Goal: Transaction & Acquisition: Download file/media

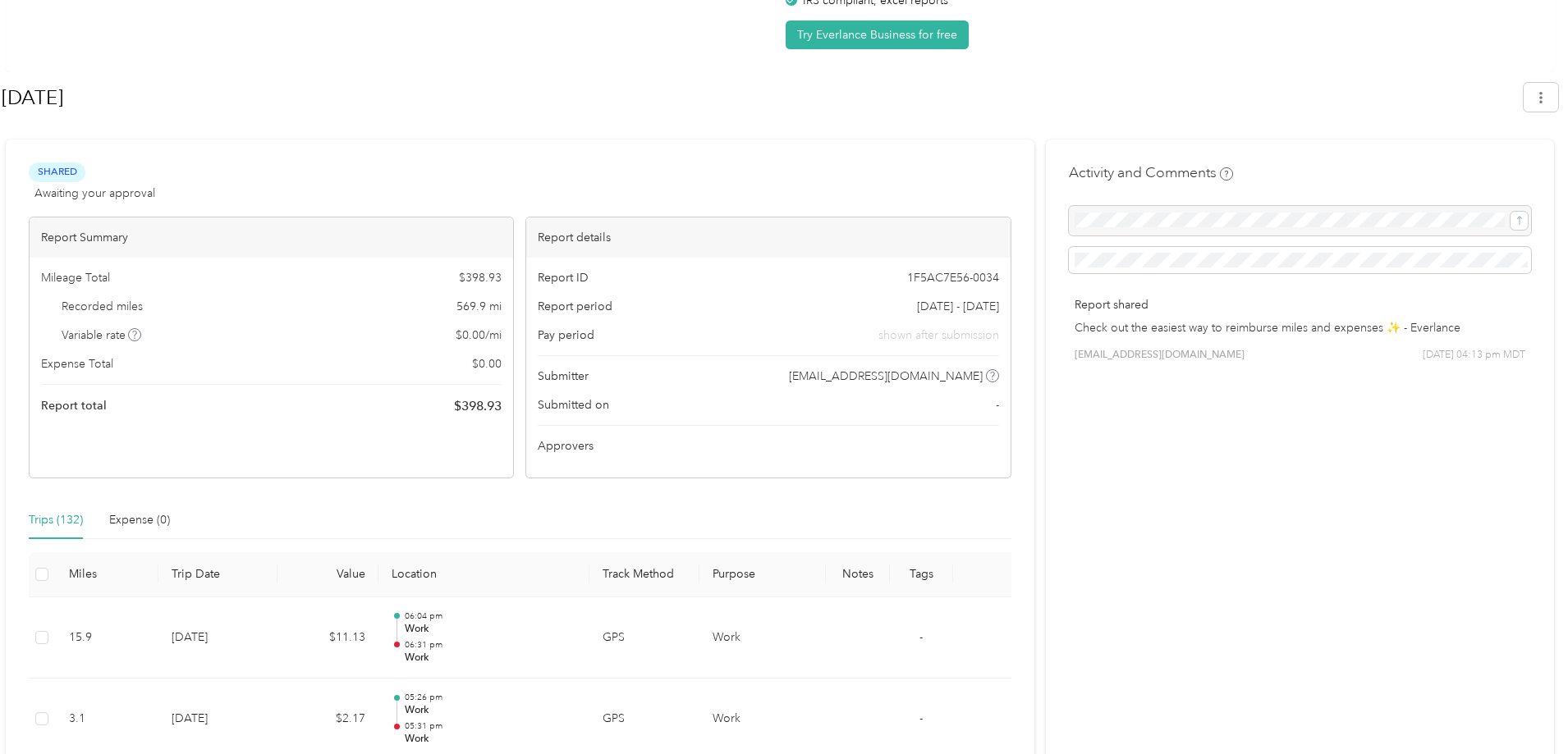
scroll to position [82, 0]
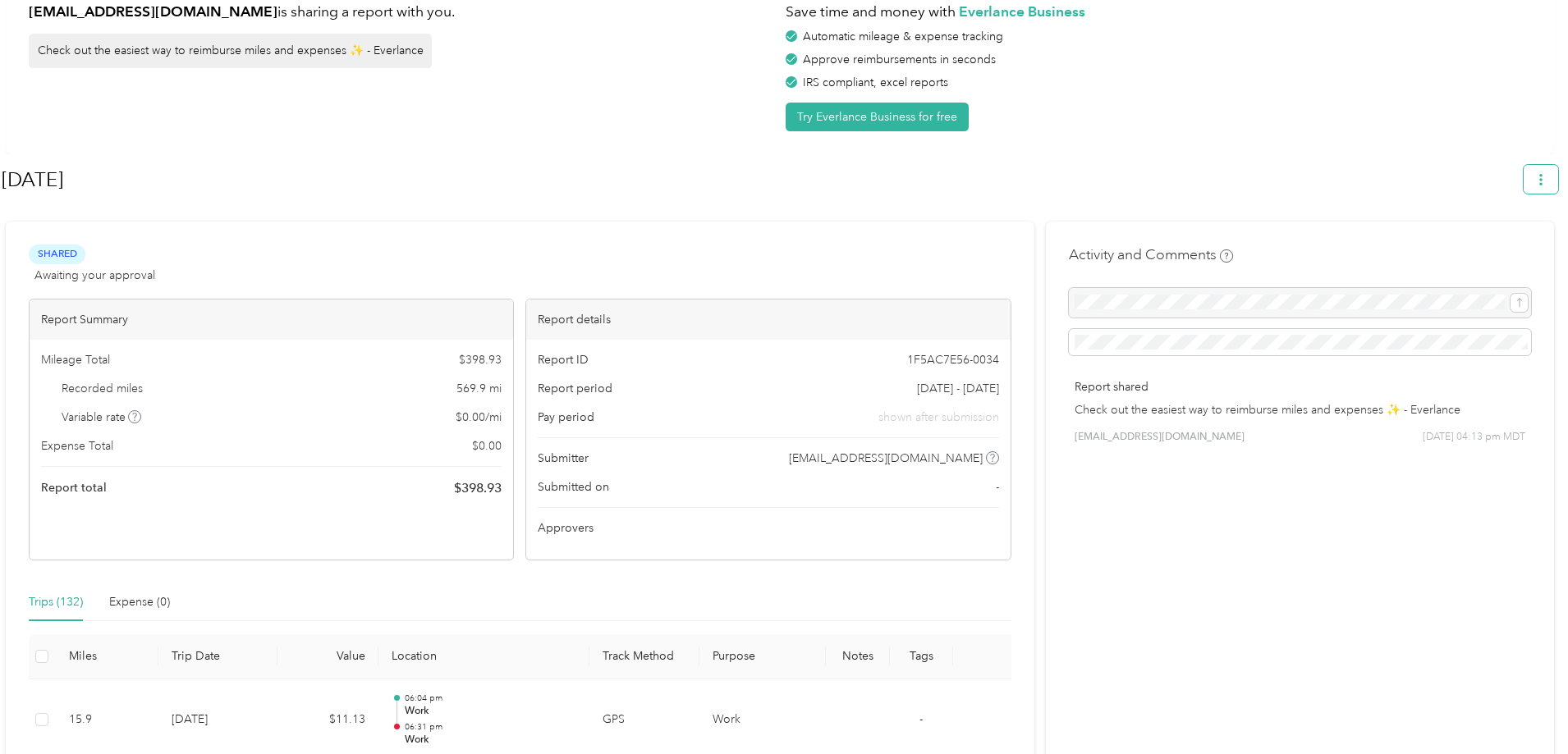
click at [1539, 180] on button "button" at bounding box center [1540, 179] width 34 height 29
click at [1529, 243] on li "Download" at bounding box center [1503, 257] width 113 height 29
click at [1465, 251] on icon at bounding box center [1463, 257] width 11 height 11
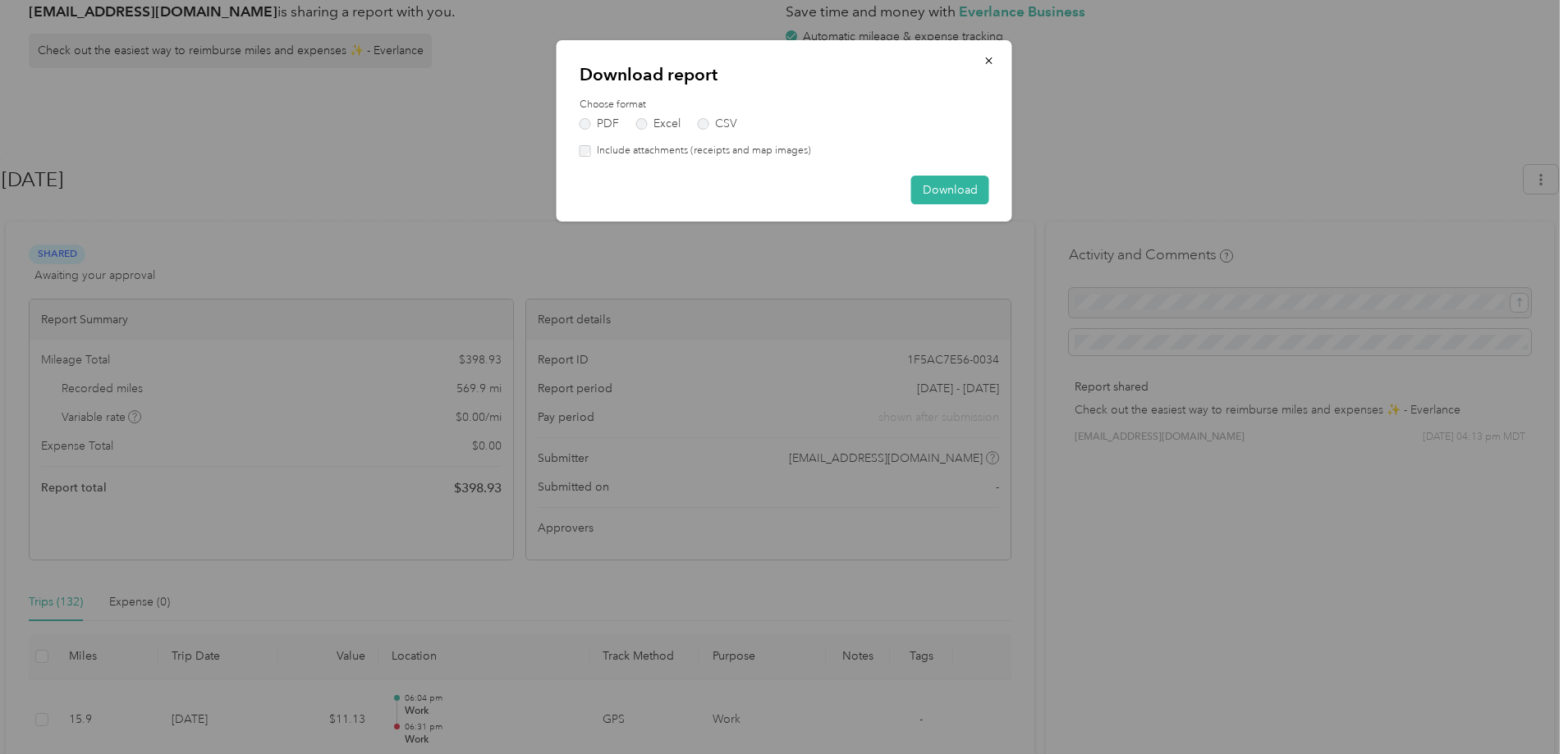
click at [750, 154] on label "Include attachments (receipts and map images)" at bounding box center [701, 151] width 220 height 15
click at [950, 185] on button "Download" at bounding box center [950, 190] width 78 height 29
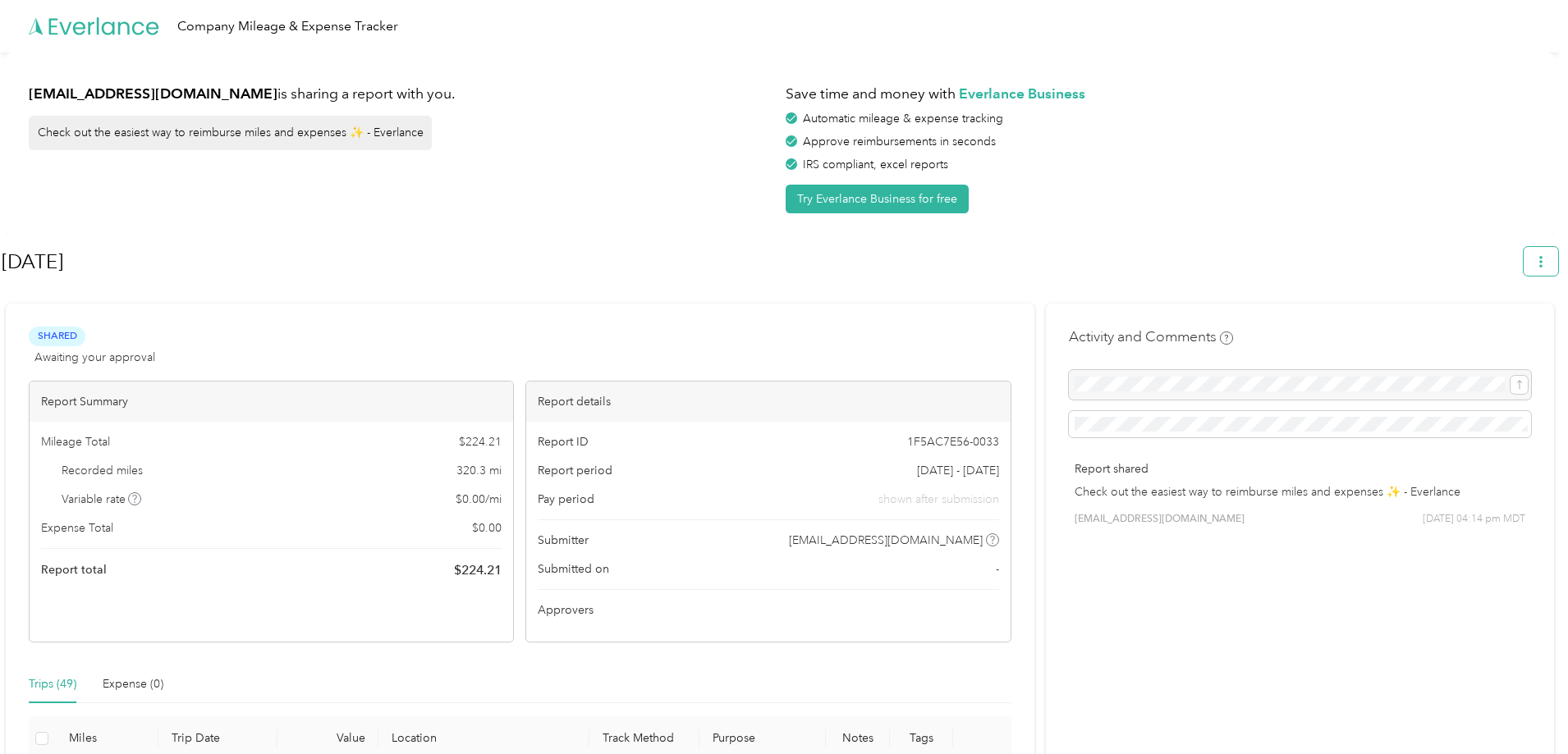
click at [1558, 255] on button "button" at bounding box center [1540, 261] width 34 height 29
click at [1498, 325] on li "Download" at bounding box center [1503, 339] width 113 height 29
click at [1489, 331] on span "Download" at bounding box center [1502, 339] width 54 height 17
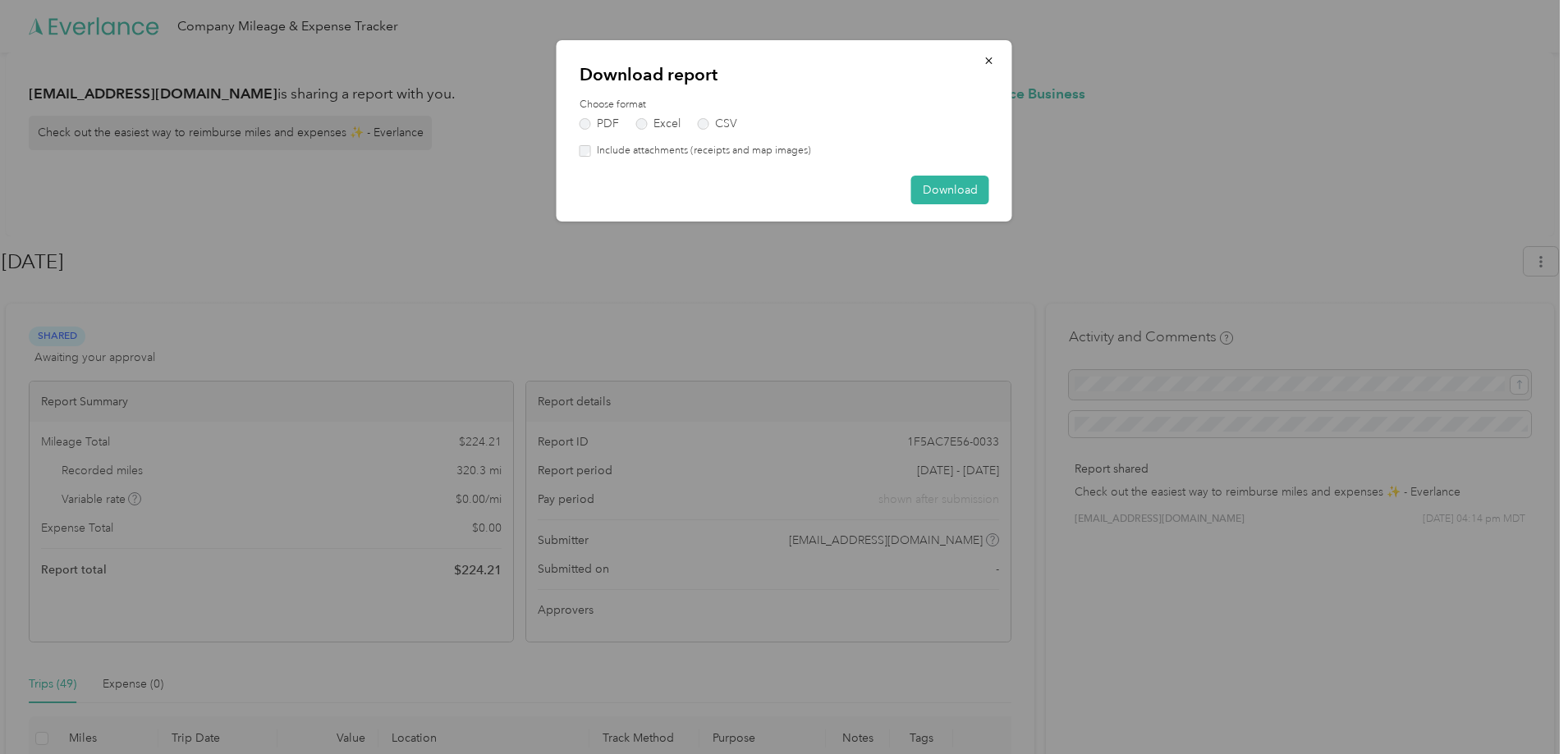
click at [772, 144] on label "Include attachments (receipts and map images)" at bounding box center [701, 151] width 220 height 15
click at [962, 190] on button "Download" at bounding box center [950, 190] width 78 height 29
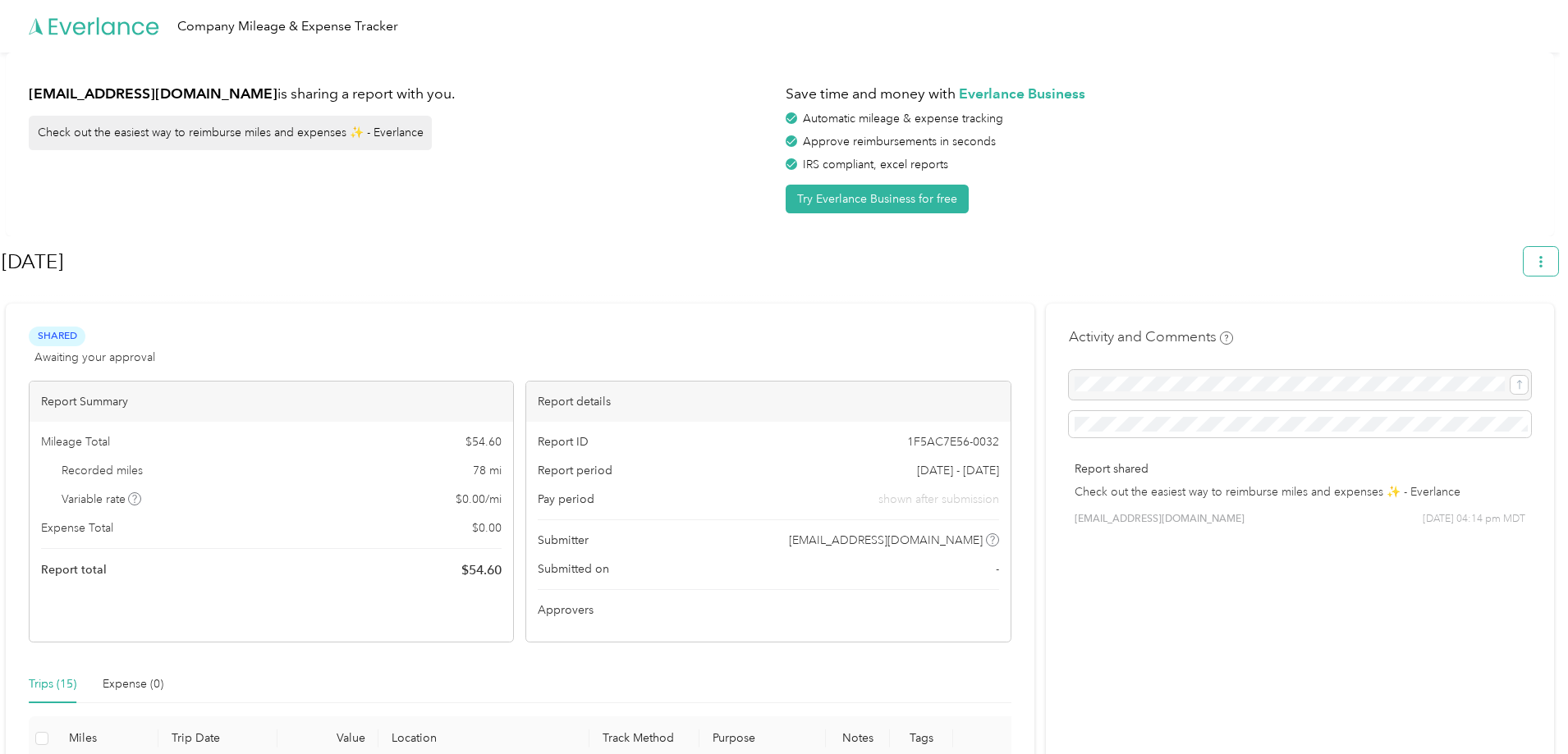
click at [1542, 259] on icon "button" at bounding box center [1541, 261] width 4 height 11
click at [1505, 331] on span "Download" at bounding box center [1502, 339] width 54 height 17
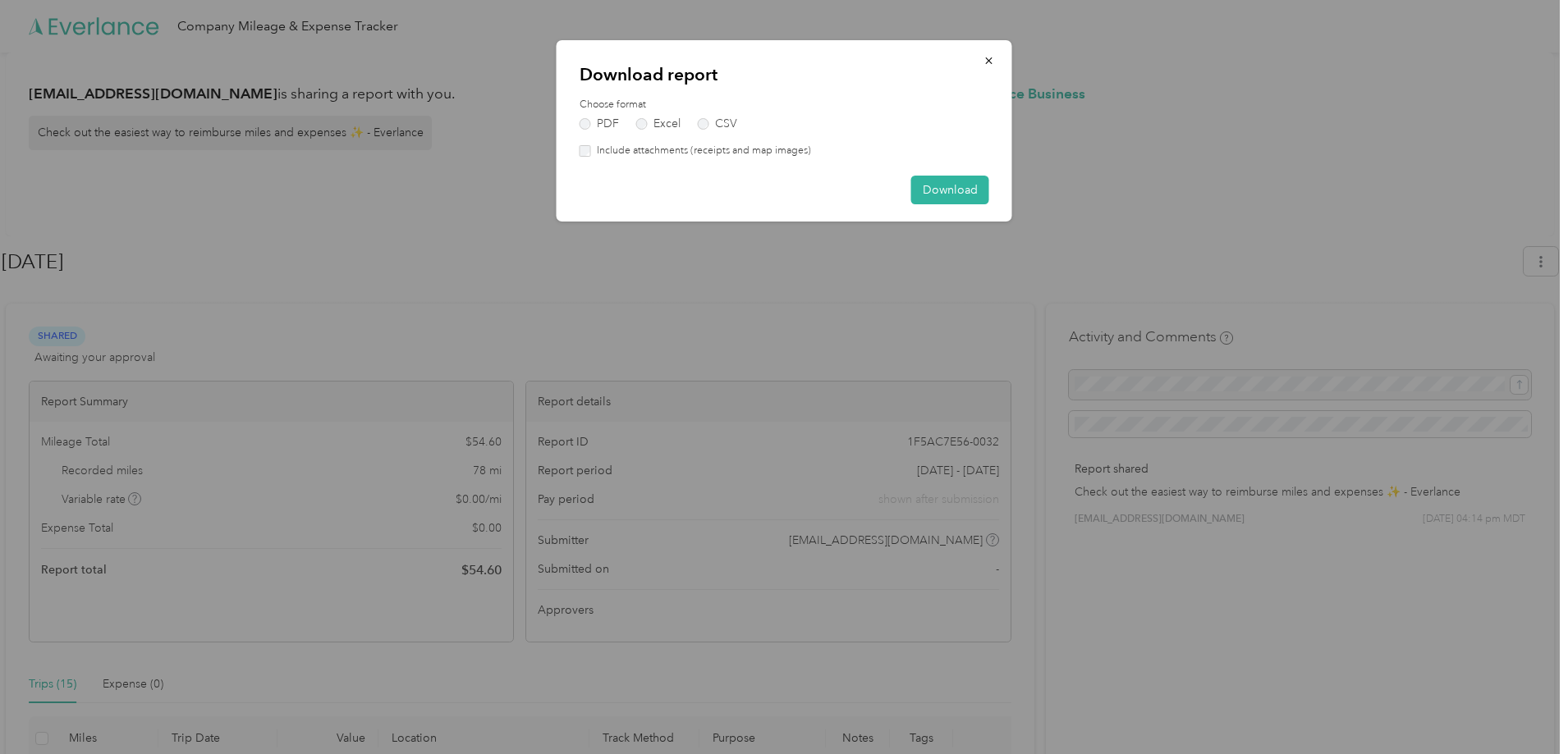
click at [637, 160] on div "Download report Choose format PDF Excel CSV Include attachments (receipts and m…" at bounding box center [784, 131] width 456 height 181
click at [642, 150] on label "Include attachments (receipts and map images)" at bounding box center [701, 151] width 220 height 15
click at [918, 183] on button "Download" at bounding box center [950, 190] width 78 height 29
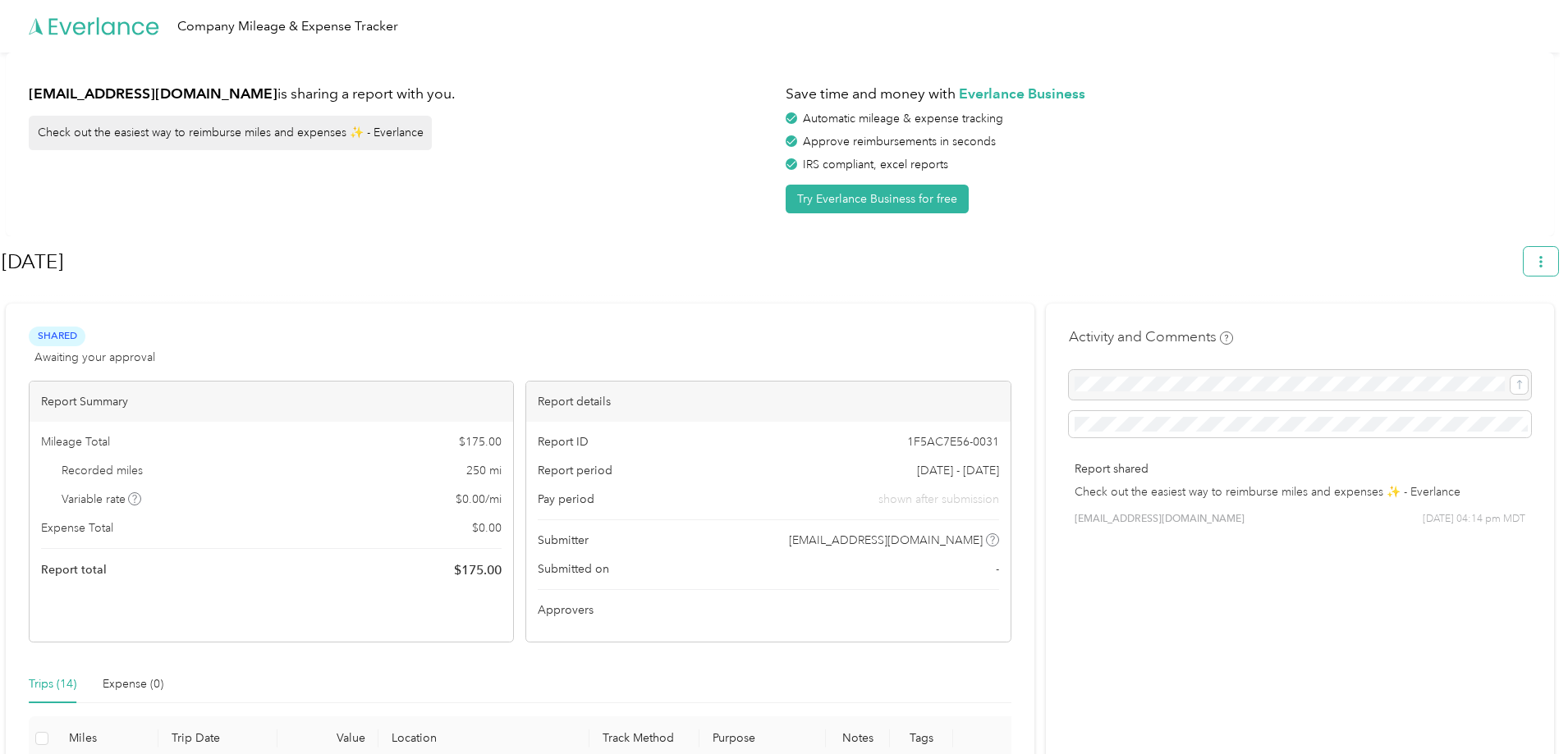
click at [1547, 254] on span "button" at bounding box center [1540, 261] width 11 height 14
click at [1494, 331] on span "Download" at bounding box center [1502, 339] width 54 height 17
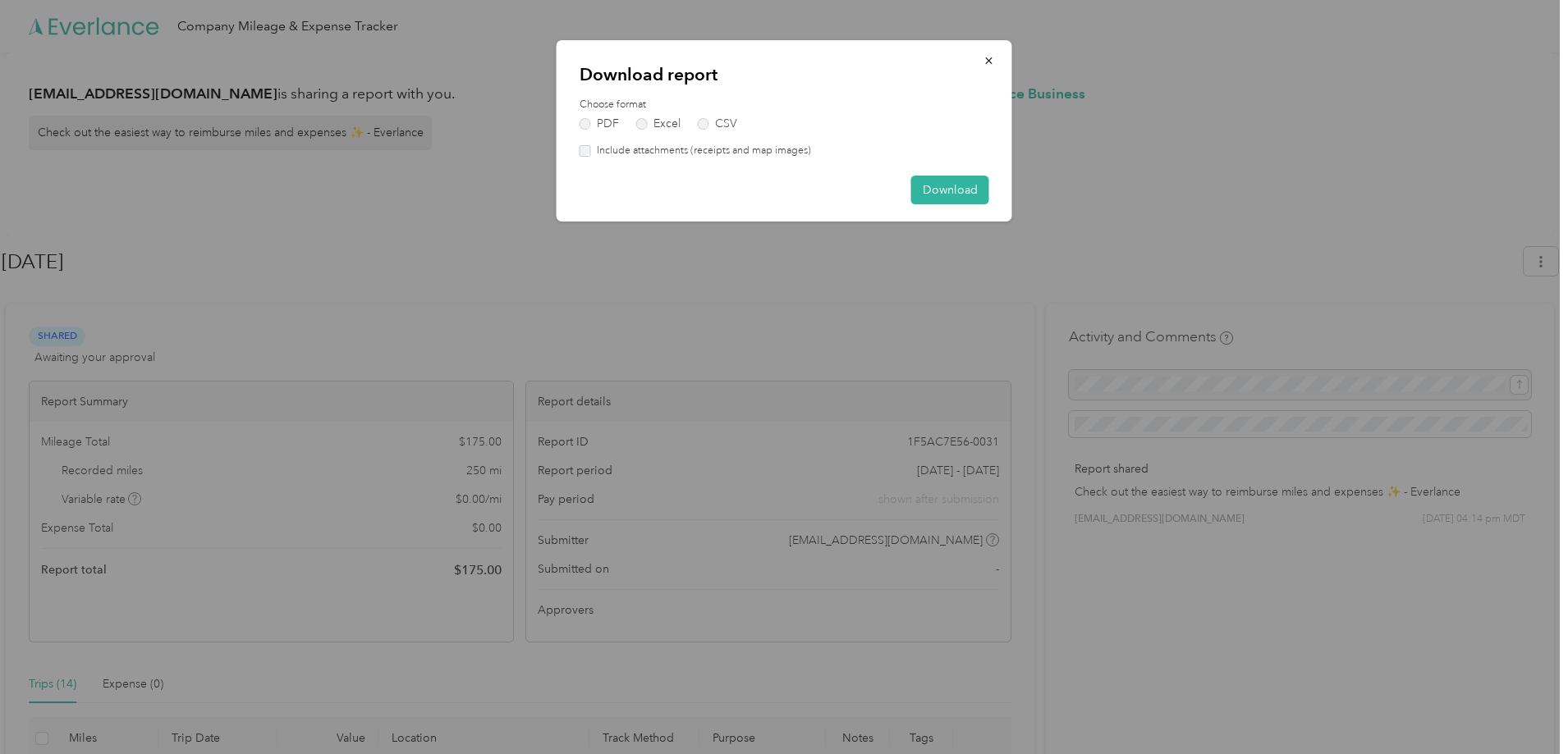
click at [727, 148] on label "Include attachments (receipts and map images)" at bounding box center [701, 151] width 220 height 15
click at [946, 201] on button "Download" at bounding box center [950, 190] width 78 height 29
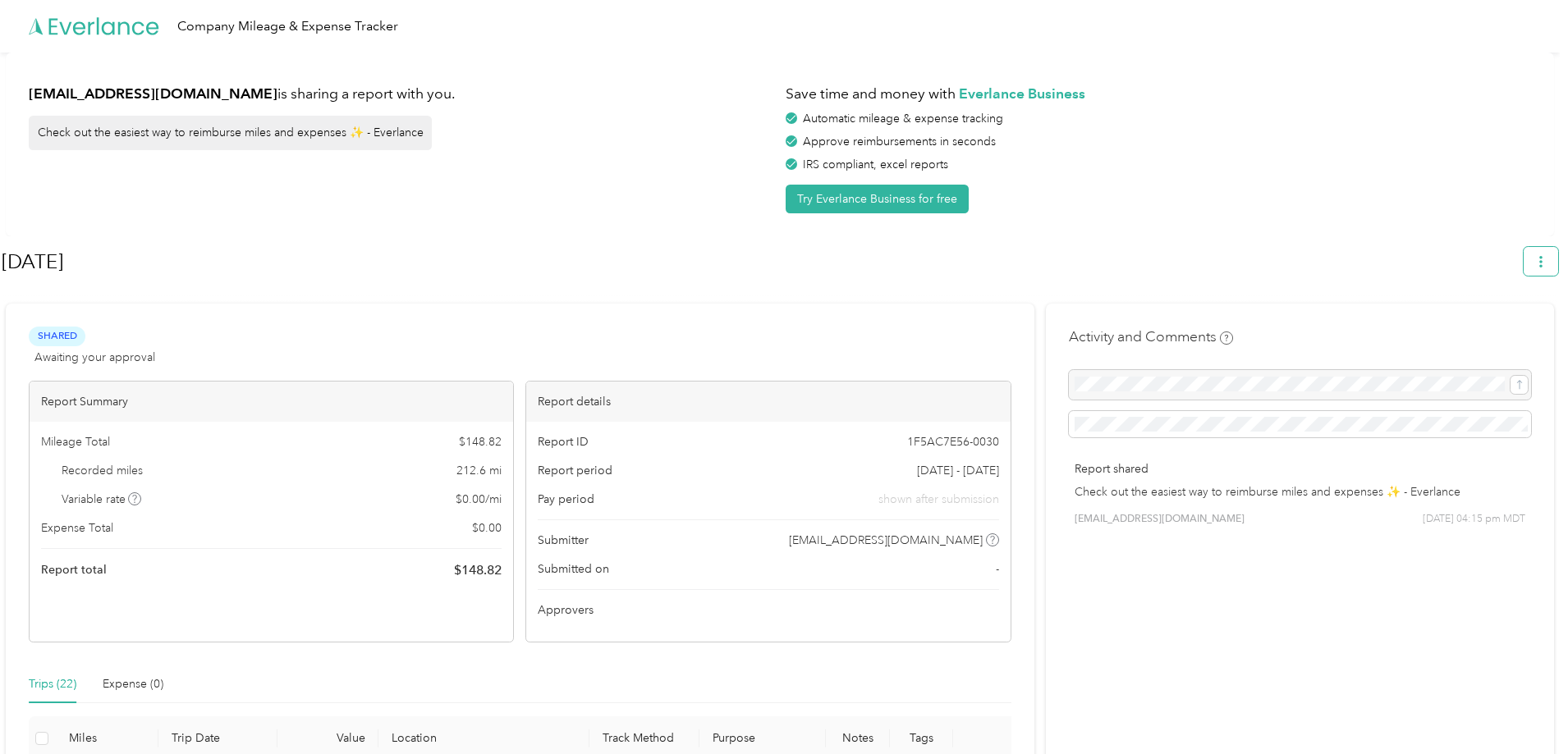
click at [1547, 256] on icon "button" at bounding box center [1540, 261] width 11 height 11
click at [1481, 331] on span "Download" at bounding box center [1502, 339] width 54 height 17
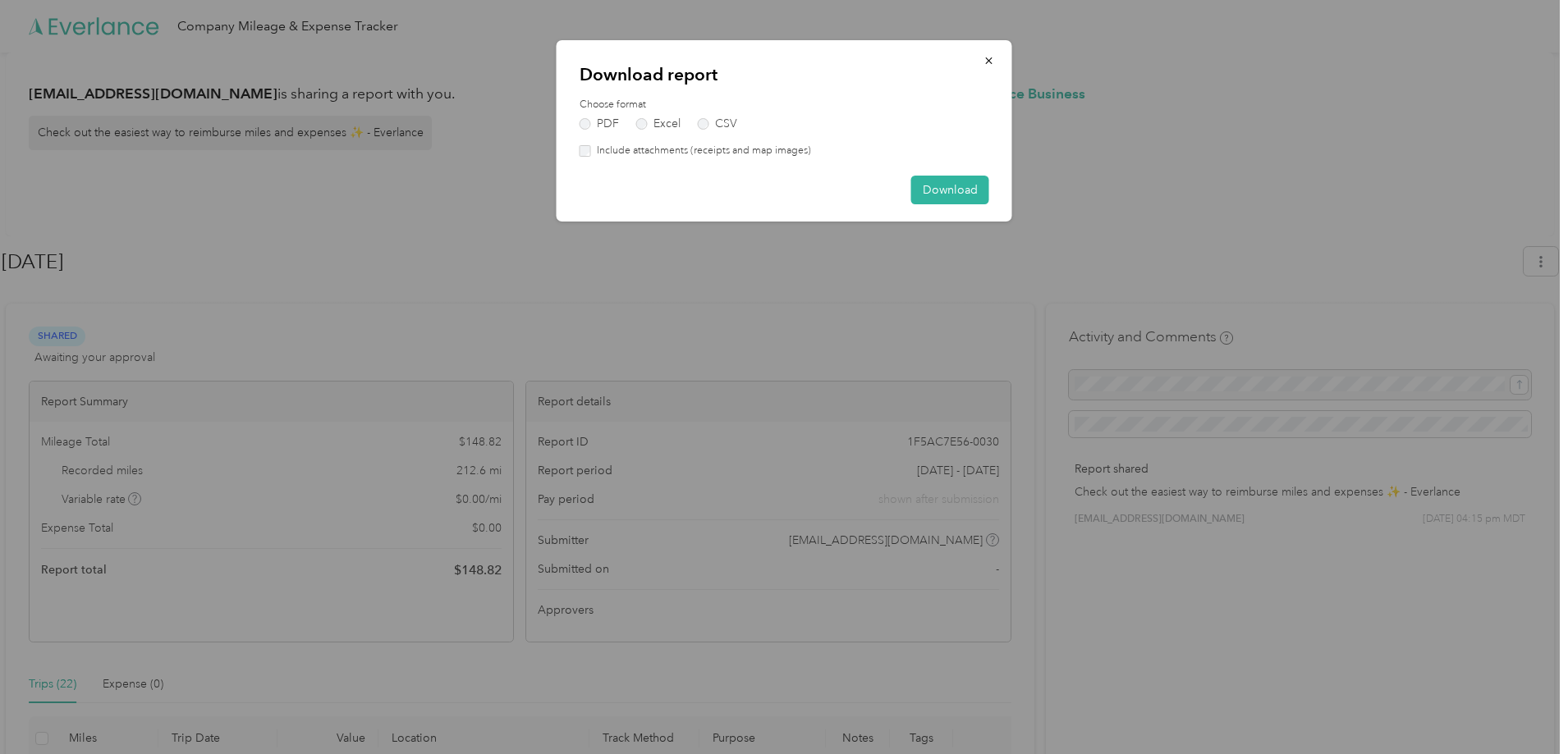
click at [761, 152] on label "Include attachments (receipts and map images)" at bounding box center [701, 151] width 220 height 15
click at [971, 185] on button "Download" at bounding box center [950, 190] width 78 height 29
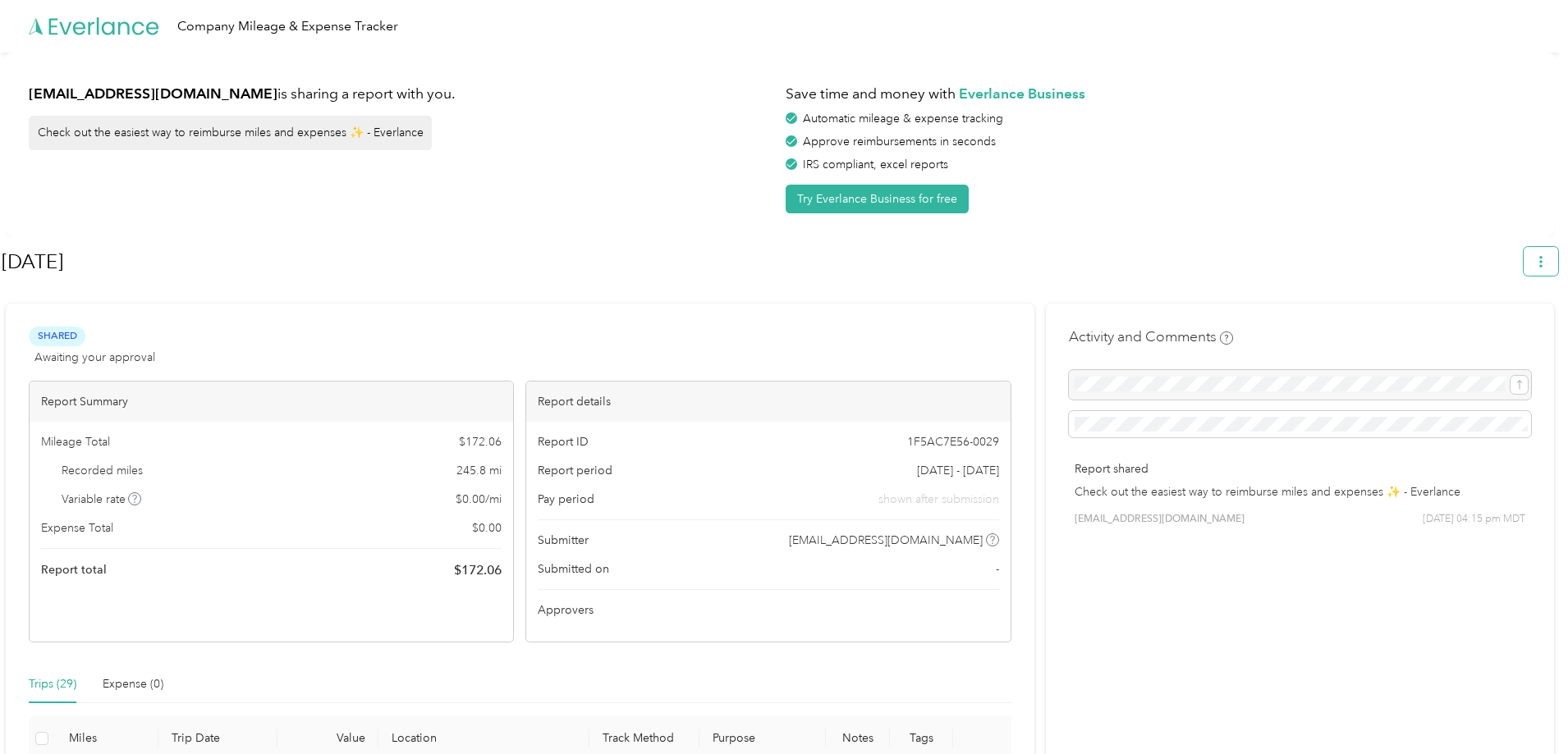
click at [1546, 259] on icon "button" at bounding box center [1540, 261] width 11 height 11
click at [1509, 331] on span "Download" at bounding box center [1502, 339] width 54 height 17
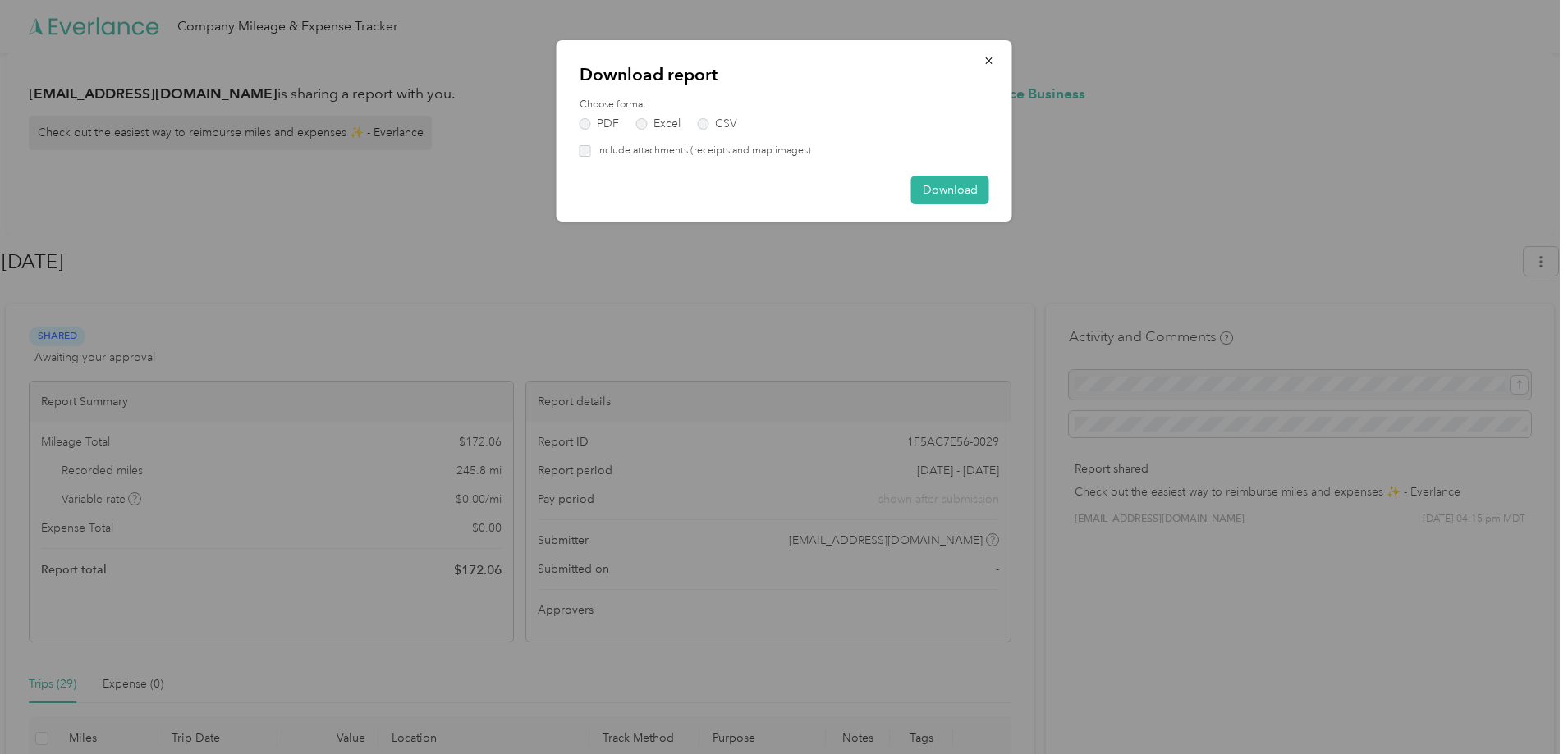
click at [678, 147] on label "Include attachments (receipts and map images)" at bounding box center [701, 151] width 220 height 15
click at [935, 183] on button "Download" at bounding box center [950, 190] width 78 height 29
